Goal: Find specific page/section: Find specific page/section

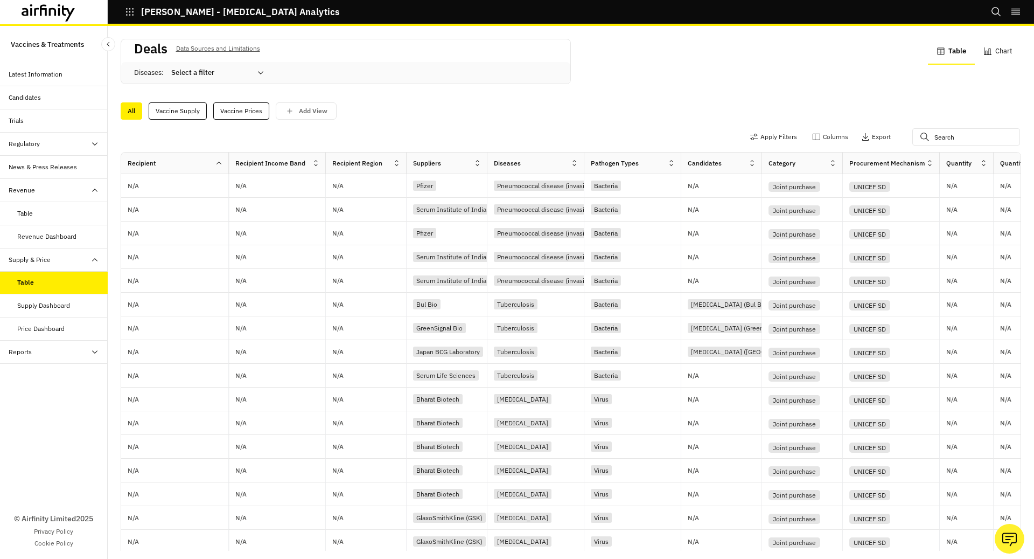
click at [131, 19] on button "[PERSON_NAME] - [MEDICAL_DATA] Analytics" at bounding box center [232, 12] width 214 height 18
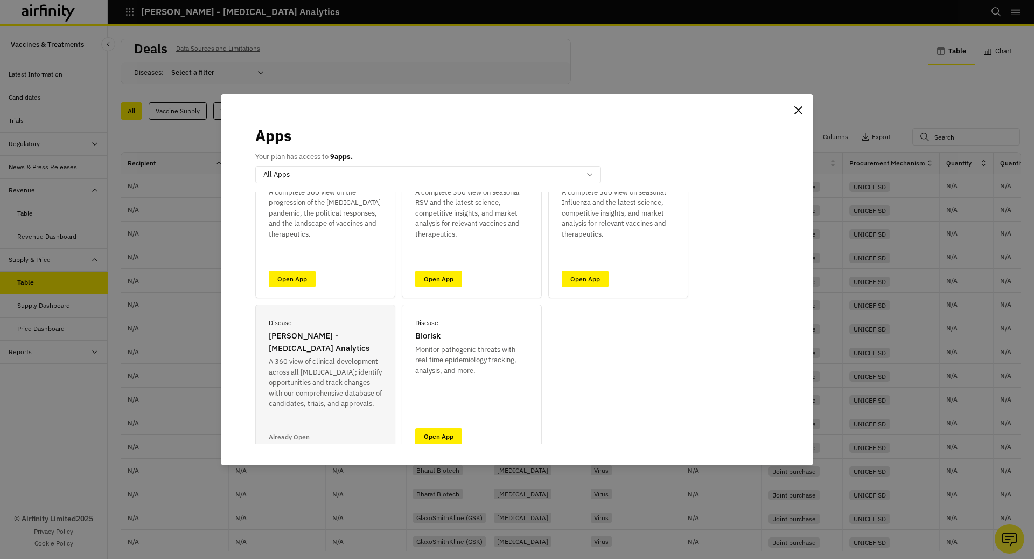
scroll to position [68, 0]
click at [435, 430] on link "Open App" at bounding box center [438, 435] width 47 height 17
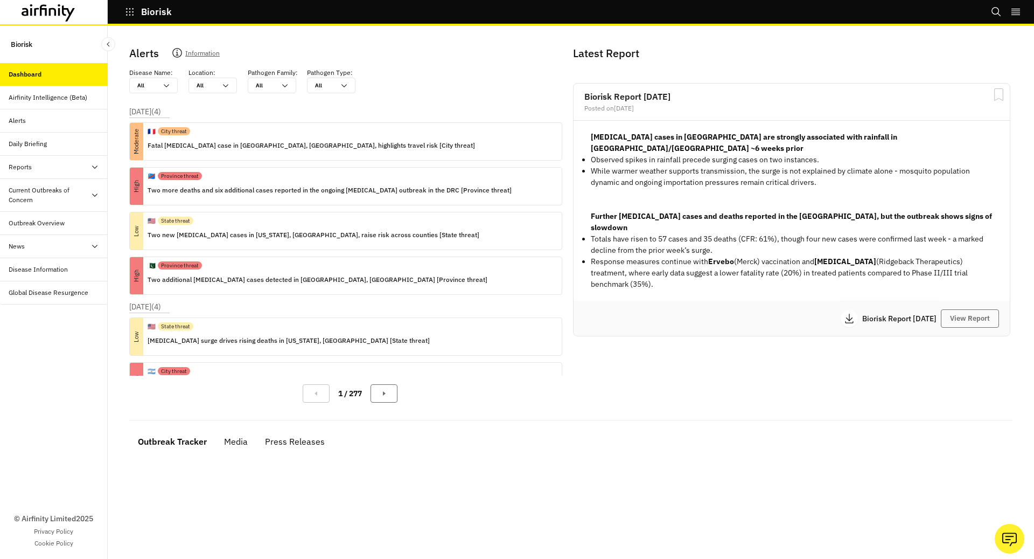
click at [128, 13] on icon "button" at bounding box center [130, 12] width 10 height 10
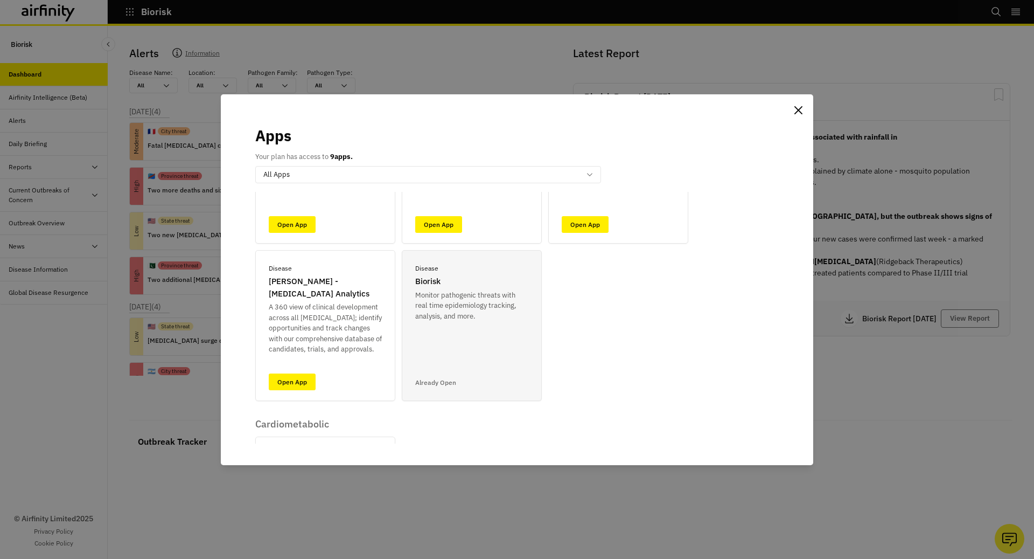
scroll to position [132, 0]
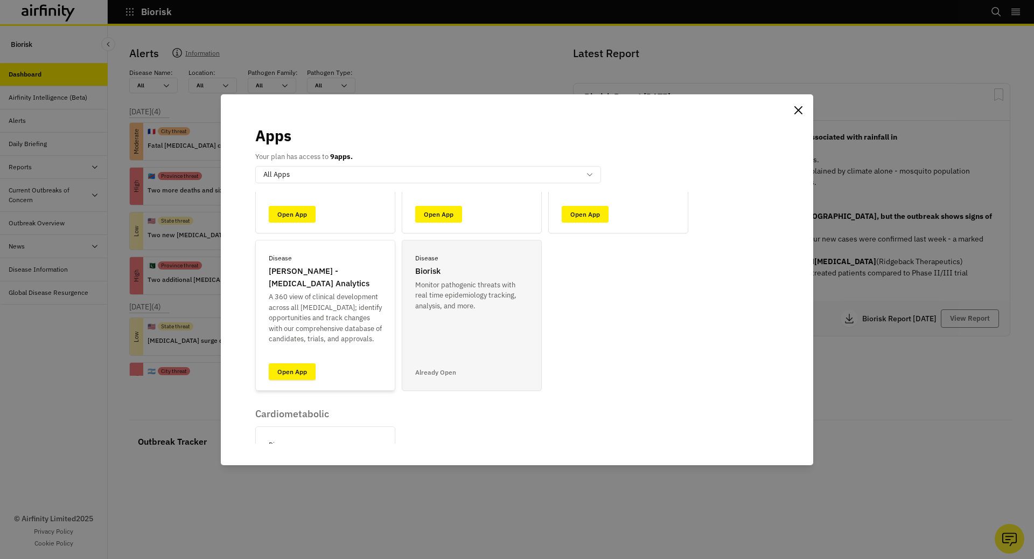
click at [281, 374] on link "Open App" at bounding box center [292, 371] width 47 height 17
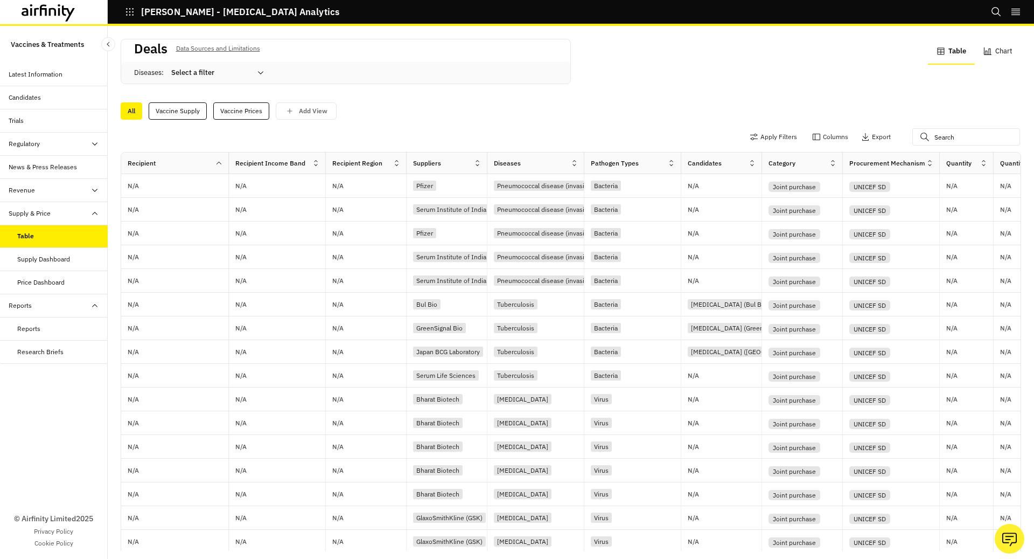
click at [67, 211] on div "Supply & Price" at bounding box center [58, 213] width 99 height 10
click at [58, 144] on div "Regulatory" at bounding box center [58, 144] width 99 height 10
